Goal: Task Accomplishment & Management: Complete application form

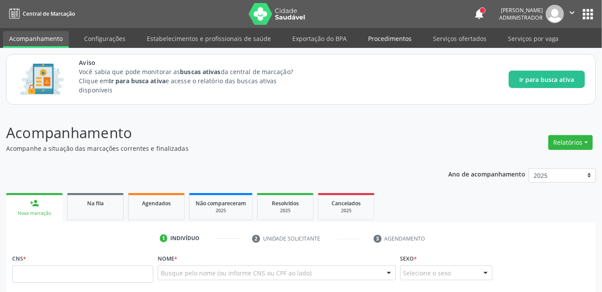
click at [386, 40] on link "Procedimentos" at bounding box center [390, 38] width 56 height 15
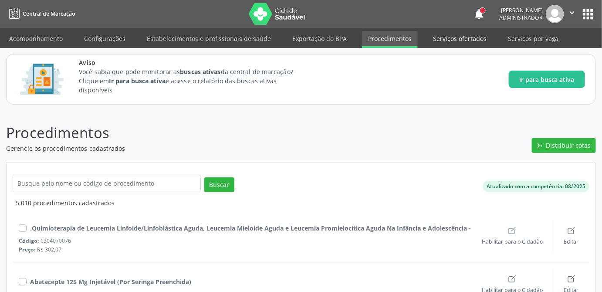
click at [446, 40] on link "Serviços ofertados" at bounding box center [460, 38] width 66 height 15
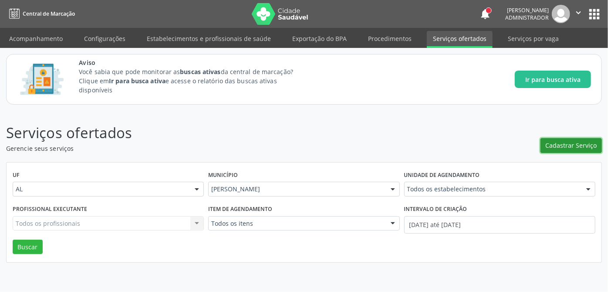
click at [568, 143] on span "Cadastrar Serviço" at bounding box center [571, 145] width 51 height 9
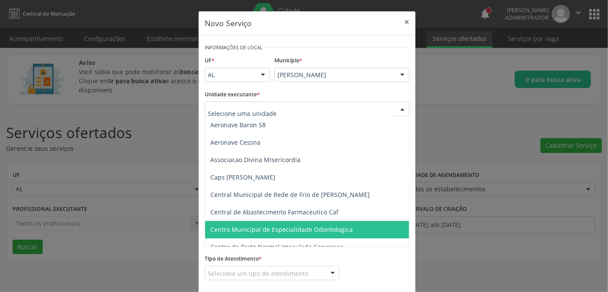
click at [295, 229] on span "Centro Municipal de Especialidade Odontologica" at bounding box center [281, 229] width 142 height 8
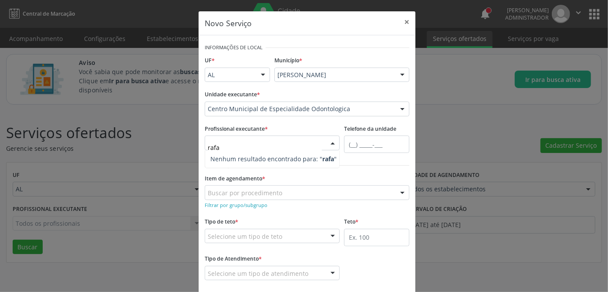
click at [264, 146] on input "rafa" at bounding box center [265, 147] width 114 height 17
type input "r"
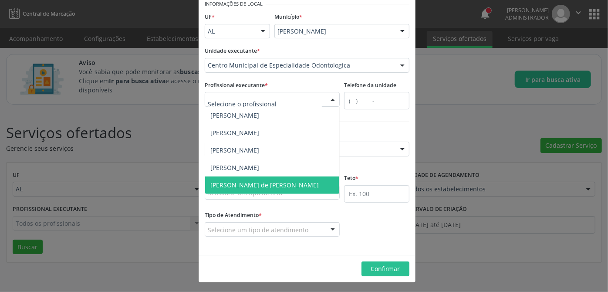
scroll to position [4, 0]
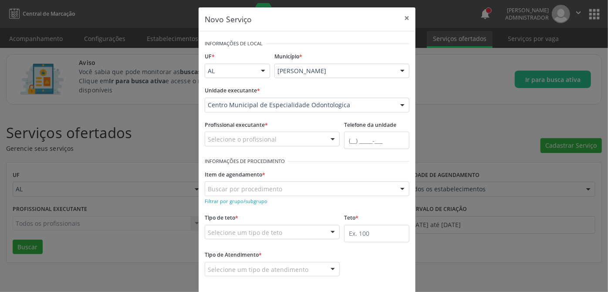
click at [329, 135] on div at bounding box center [332, 139] width 13 height 15
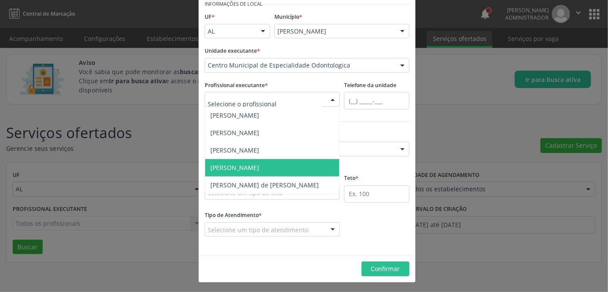
scroll to position [0, 0]
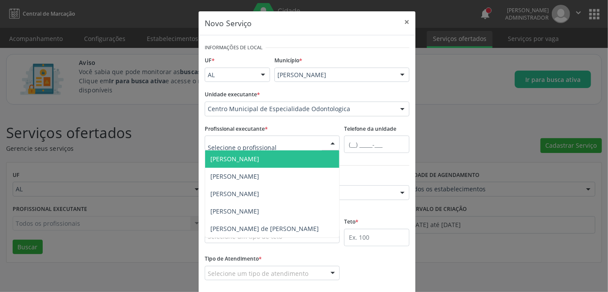
click at [293, 143] on input "text" at bounding box center [265, 147] width 114 height 17
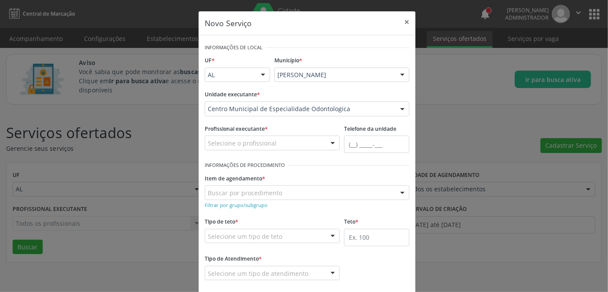
click at [330, 143] on div at bounding box center [332, 143] width 13 height 15
click at [292, 146] on div "Selecione o profissional" at bounding box center [272, 143] width 135 height 15
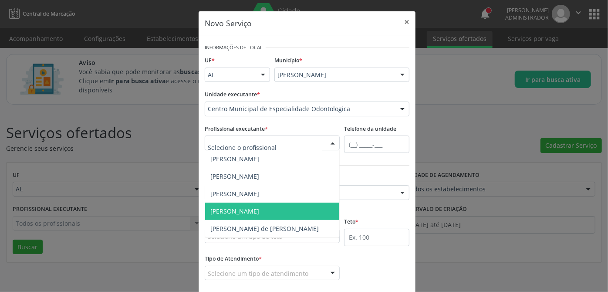
scroll to position [39, 0]
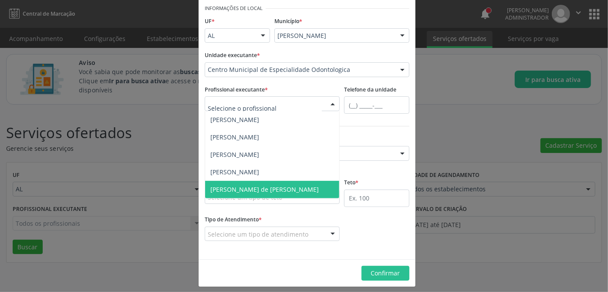
click at [294, 105] on div at bounding box center [272, 103] width 135 height 15
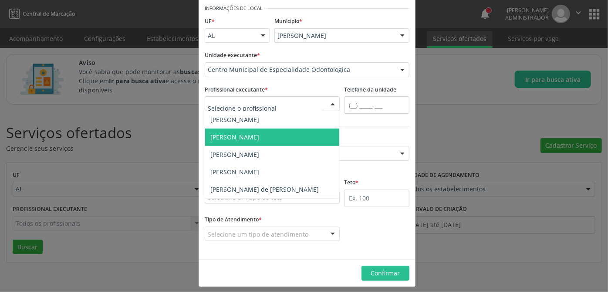
click at [259, 135] on span "[PERSON_NAME]" at bounding box center [234, 137] width 49 height 8
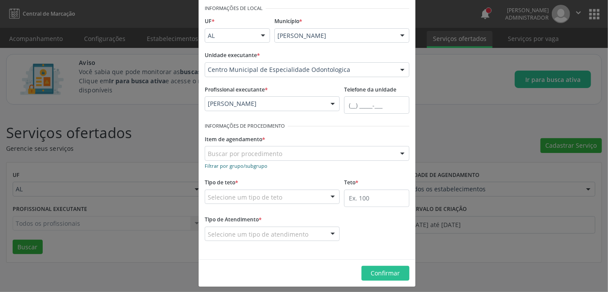
click at [231, 166] on small "Filtrar por grupo/subgrupo" at bounding box center [236, 166] width 63 height 7
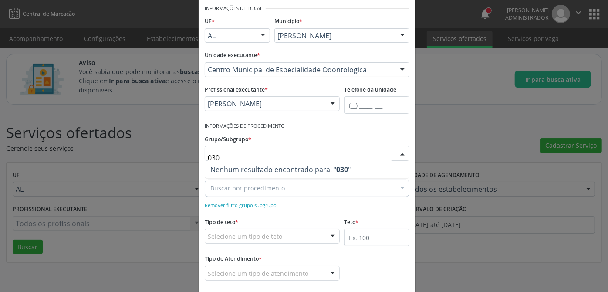
type input "03"
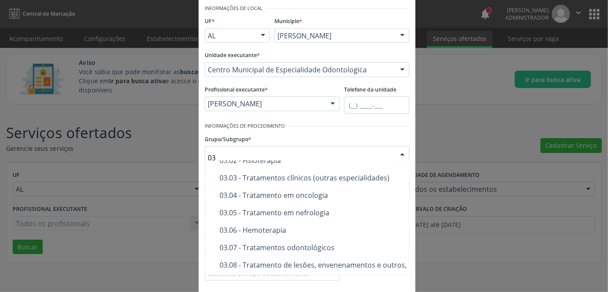
scroll to position [119, 0]
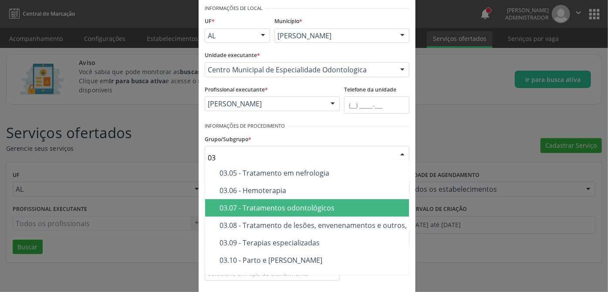
click at [296, 207] on div "03.07 - Tratamentos odontológicos" at bounding box center [367, 207] width 295 height 7
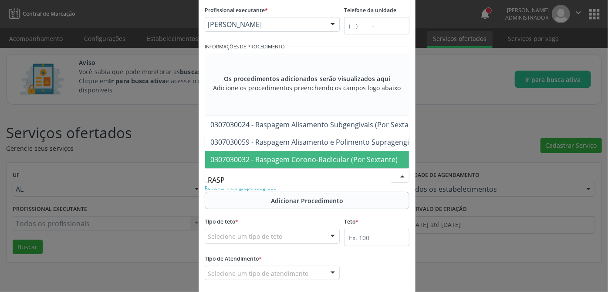
type input "RASPA"
click at [327, 155] on span "0307030032 - Raspagem Corono-Radicular (Por Sextante)" at bounding box center [303, 160] width 187 height 10
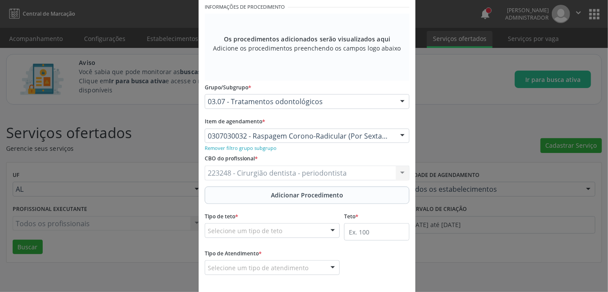
scroll to position [196, 0]
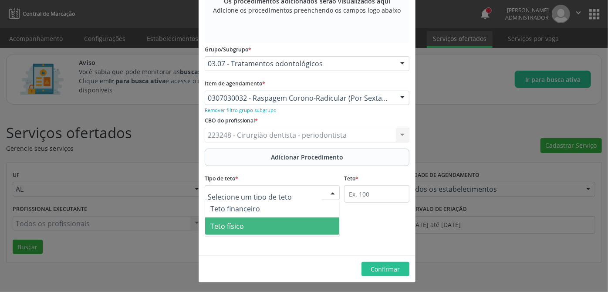
click at [257, 226] on span "Teto físico" at bounding box center [272, 225] width 134 height 17
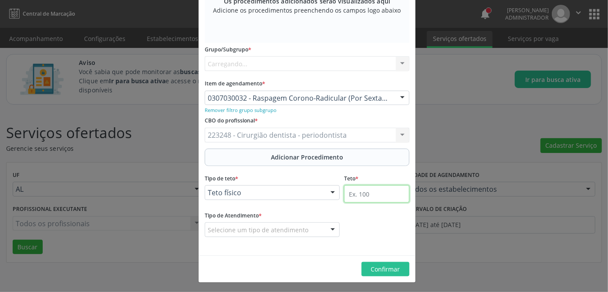
click at [375, 192] on input "text" at bounding box center [376, 193] width 65 height 17
type input "50"
click at [264, 234] on div "Selecione um tipo de atendimento" at bounding box center [272, 229] width 135 height 15
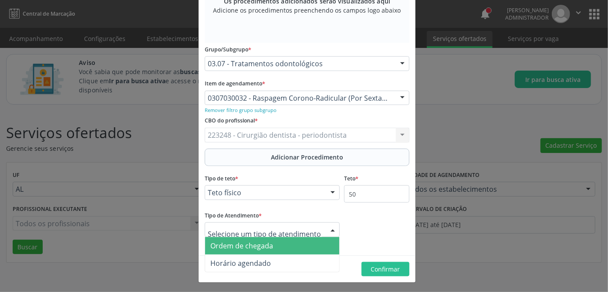
click at [258, 252] on span "Ordem de chegada" at bounding box center [272, 245] width 134 height 17
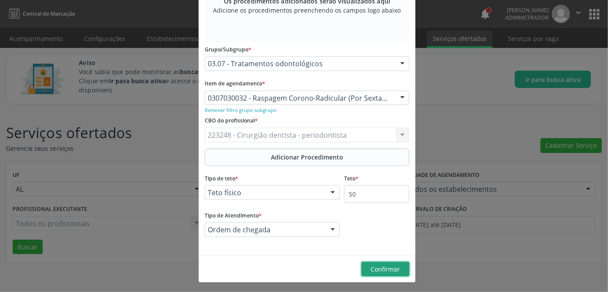
click at [400, 268] on button "Confirmar" at bounding box center [386, 269] width 48 height 15
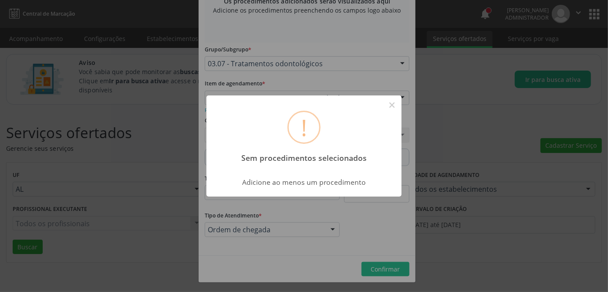
click at [371, 234] on div "! Sem procedimentos selecionados × Adicione ao menos um procedimento OK Cancel" at bounding box center [304, 146] width 608 height 292
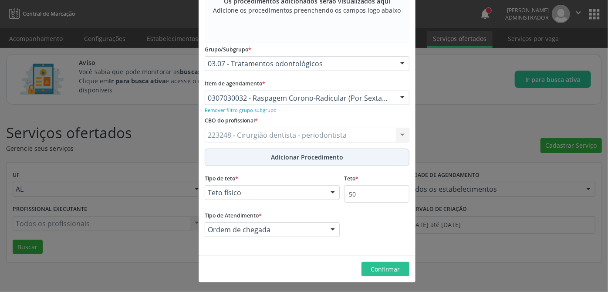
click at [287, 156] on span "Adicionar Procedimento" at bounding box center [307, 157] width 72 height 9
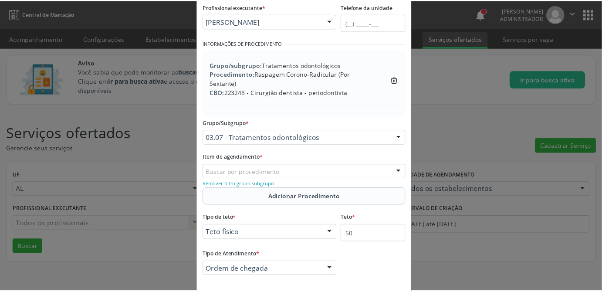
scroll to position [162, 0]
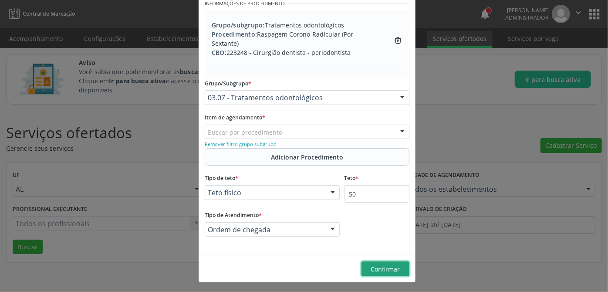
click at [388, 271] on span "Confirmar" at bounding box center [385, 269] width 29 height 8
